Goal: Task Accomplishment & Management: Manage account settings

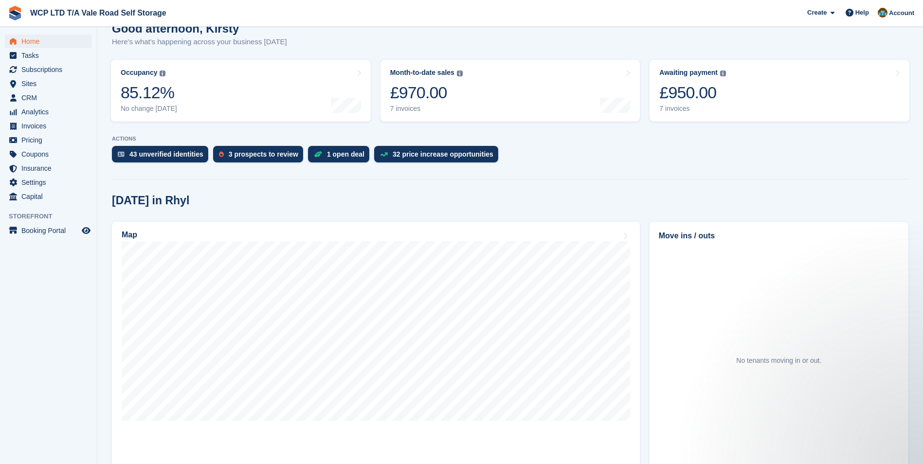
scroll to position [97, 0]
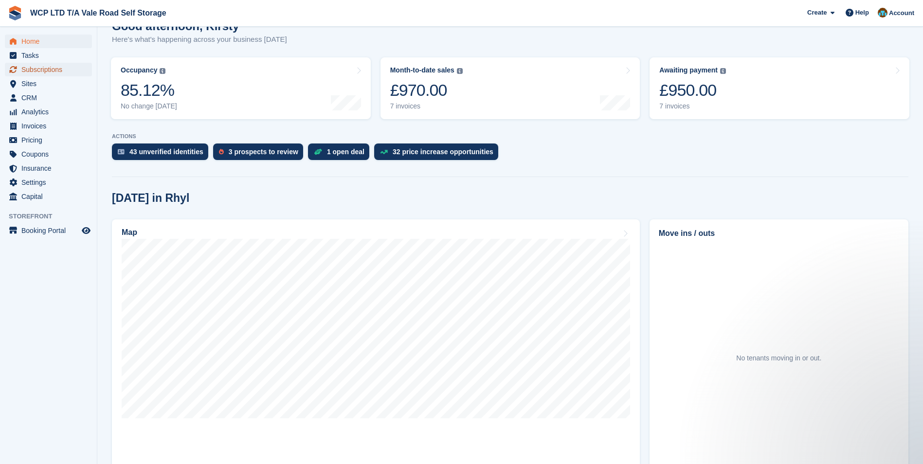
click at [32, 73] on span "Subscriptions" at bounding box center [50, 70] width 58 height 14
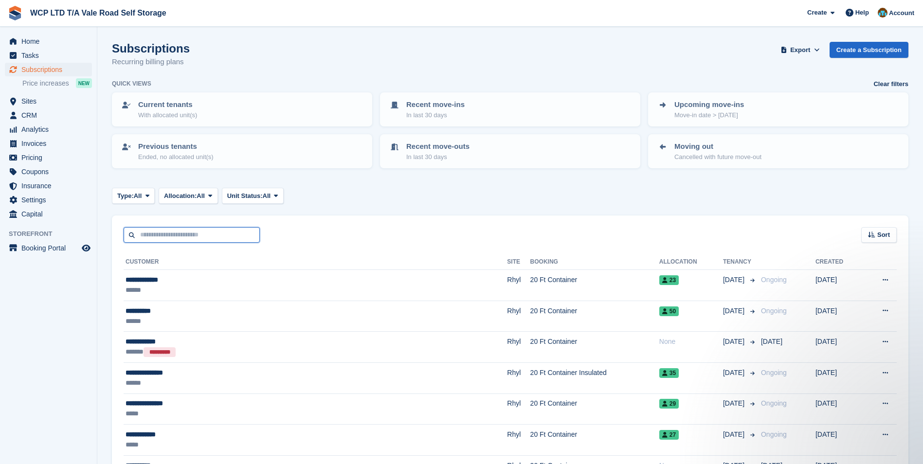
click at [165, 234] on input "text" at bounding box center [192, 235] width 136 height 16
type input "******"
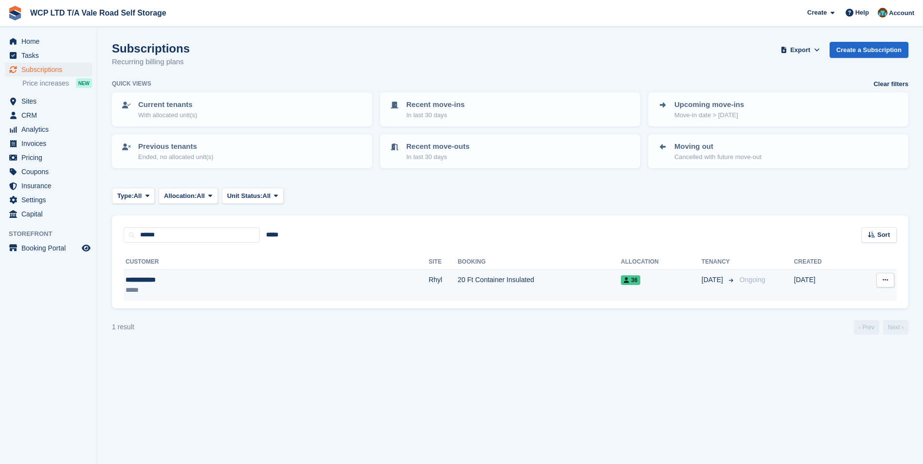
click at [458, 287] on td "20 Ft Container Insulated" at bounding box center [539, 285] width 163 height 31
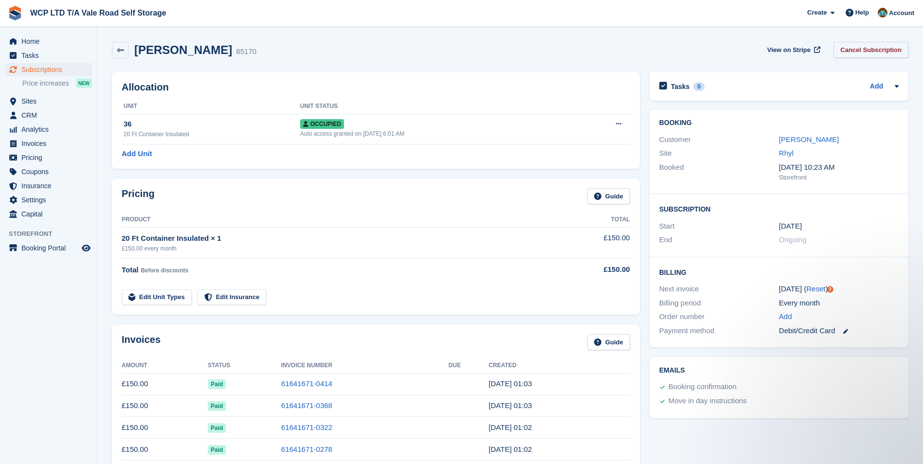
click at [853, 54] on link "Cancel Subscription" at bounding box center [870, 50] width 75 height 16
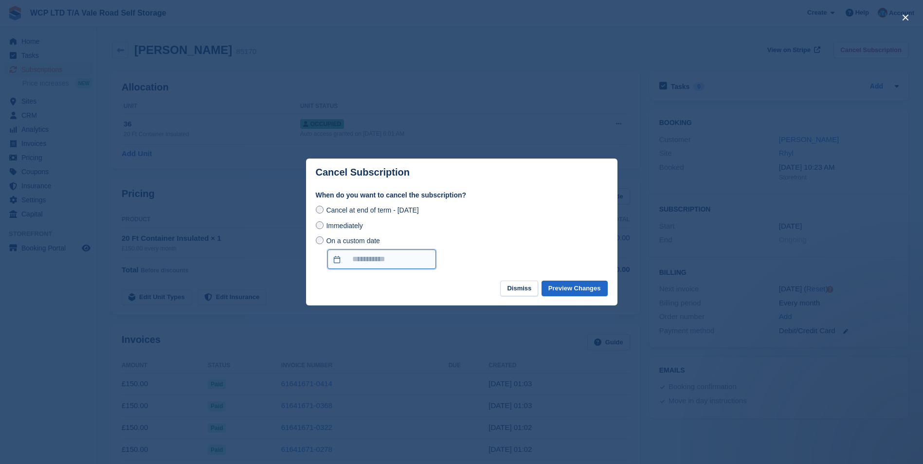
click at [345, 262] on input "On a custom date" at bounding box center [381, 259] width 108 height 19
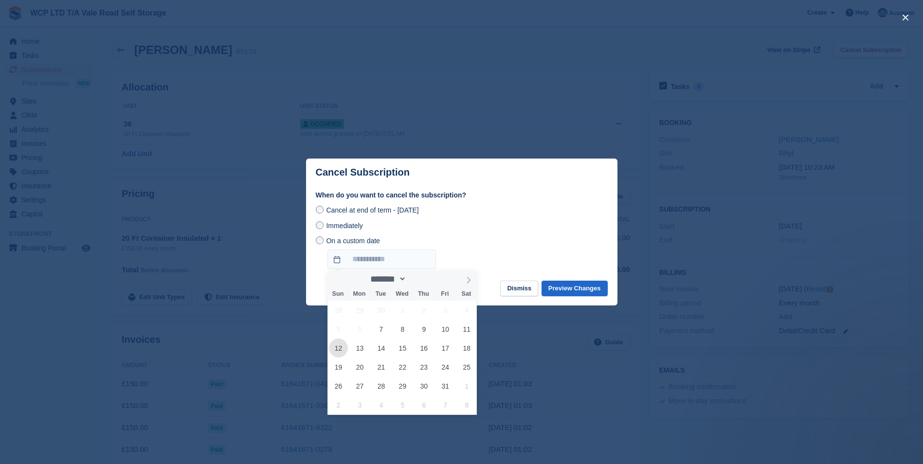
click at [337, 346] on span "12" at bounding box center [338, 348] width 19 height 19
type input "**********"
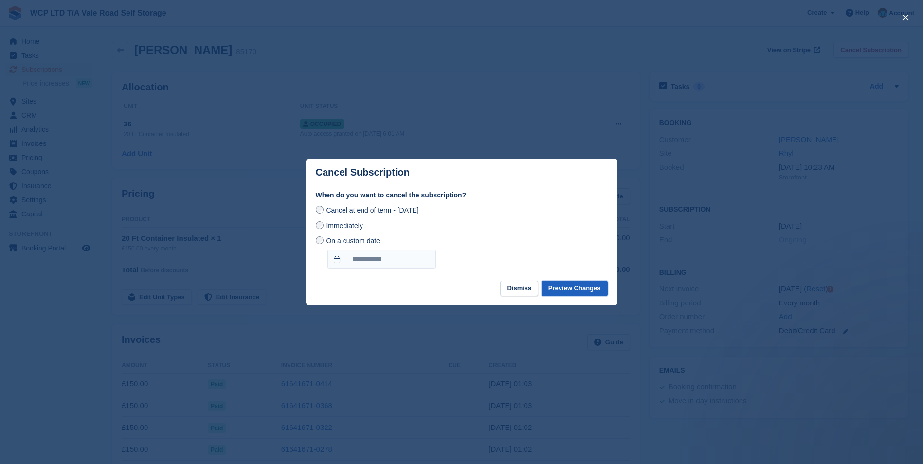
click at [567, 290] on button "Preview Changes" at bounding box center [574, 289] width 66 height 16
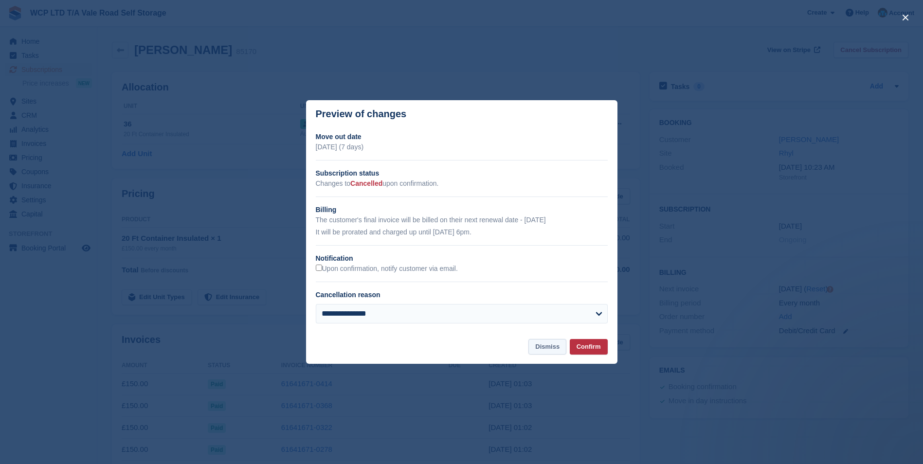
click at [535, 345] on button "Dismiss" at bounding box center [547, 347] width 38 height 16
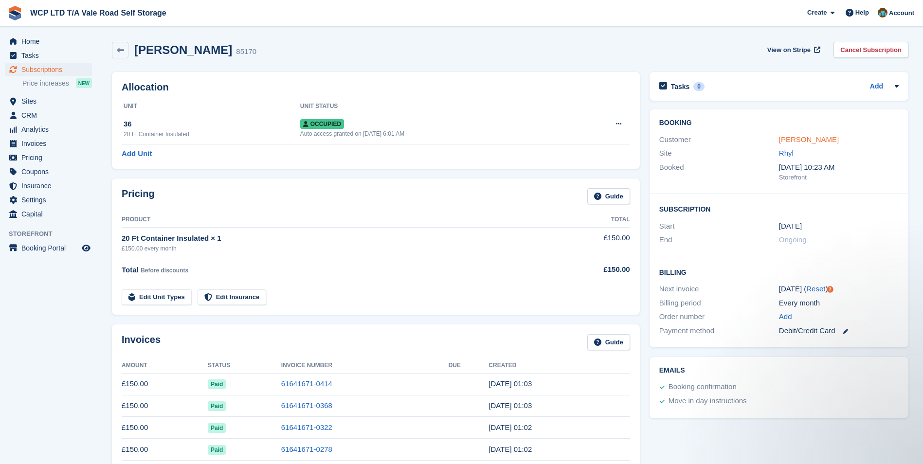
click at [788, 141] on link "Genine Kenny" at bounding box center [809, 139] width 60 height 8
